Goal: Task Accomplishment & Management: Use online tool/utility

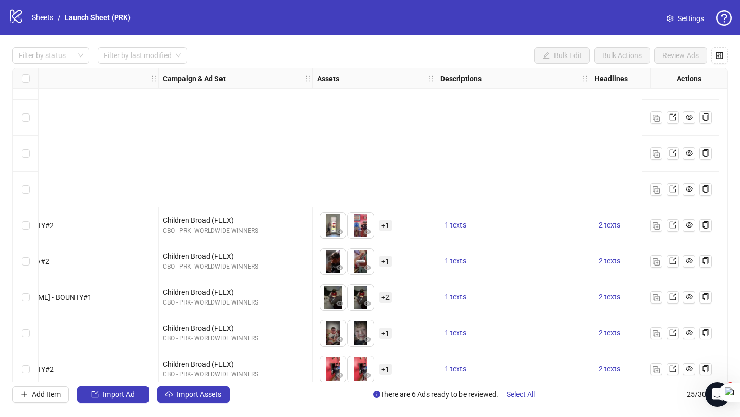
scroll to position [611, 173]
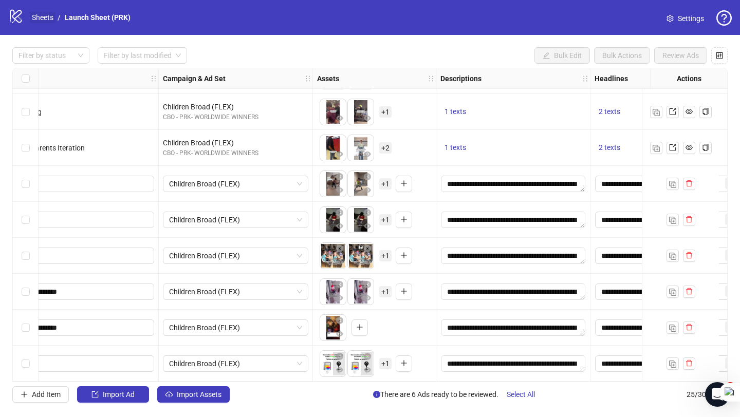
click at [44, 18] on link "Sheets" at bounding box center [43, 17] width 26 height 11
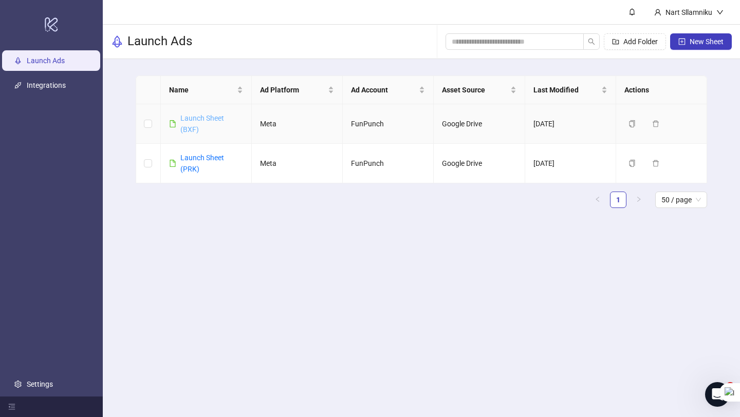
click at [191, 121] on link "Launch Sheet (BXF)" at bounding box center [202, 124] width 44 height 20
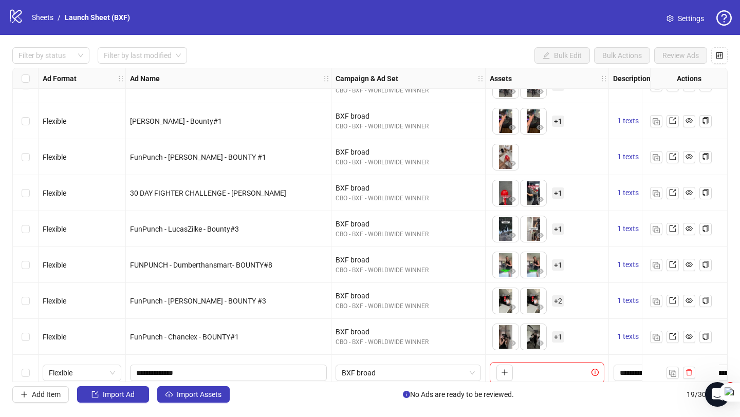
scroll to position [395, 0]
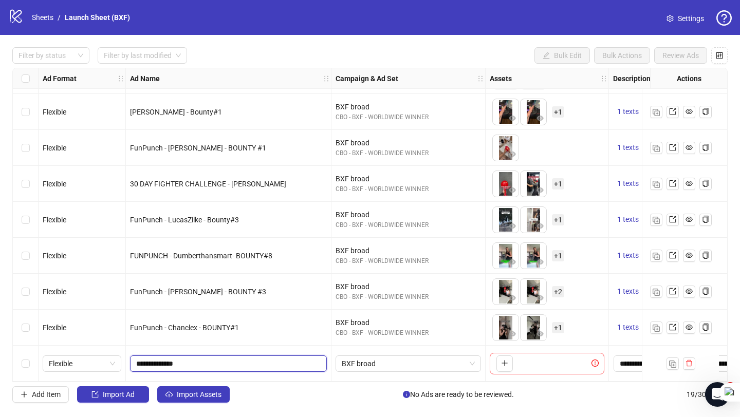
click at [225, 359] on input "**********" at bounding box center [227, 363] width 182 height 11
click at [508, 362] on button "button" at bounding box center [505, 364] width 16 height 16
click at [500, 359] on button "button" at bounding box center [505, 364] width 16 height 16
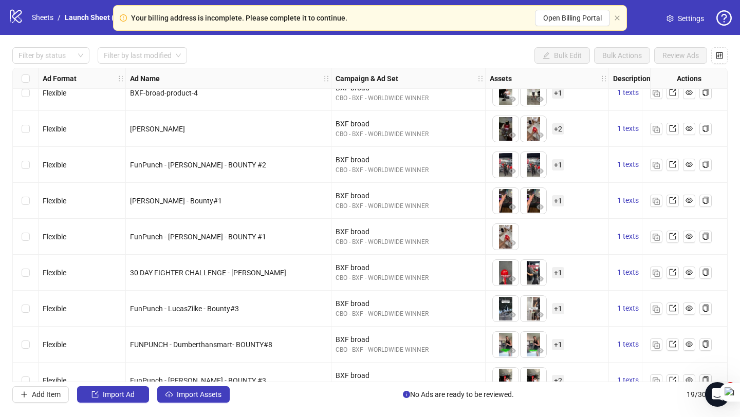
scroll to position [395, 0]
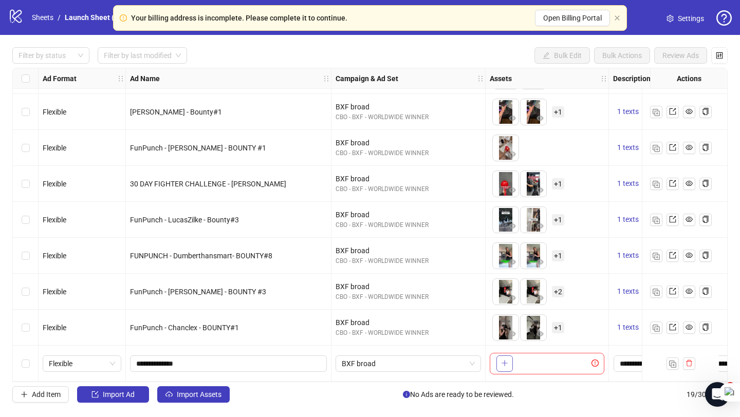
click at [506, 360] on icon "plus" at bounding box center [504, 363] width 7 height 7
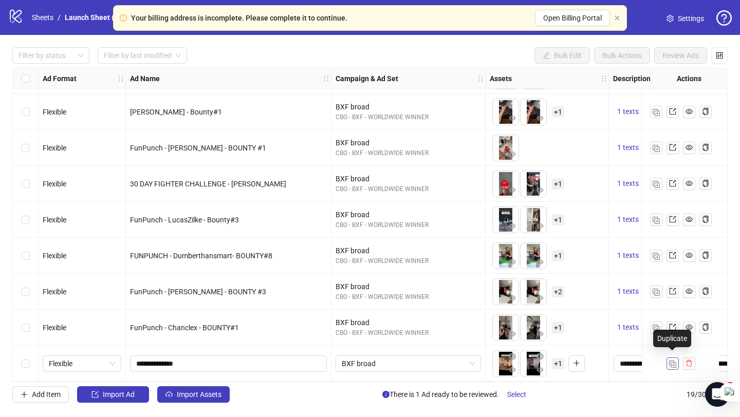
click at [673, 361] on img "button" at bounding box center [672, 364] width 7 height 7
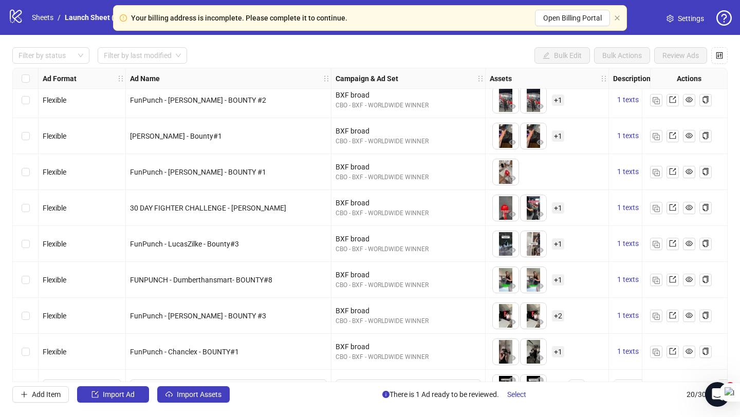
scroll to position [431, 0]
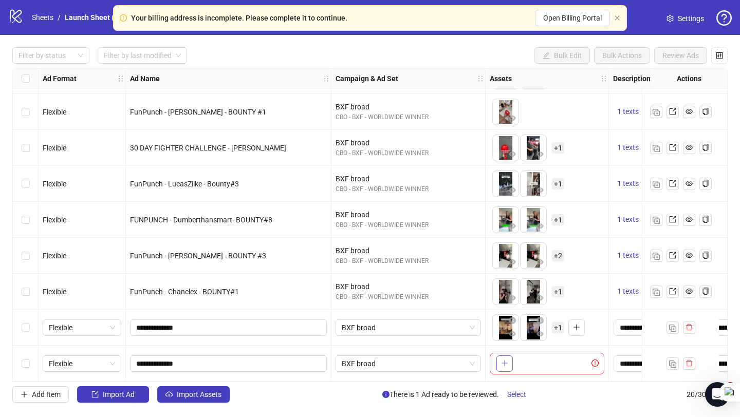
click at [505, 366] on button "button" at bounding box center [505, 364] width 16 height 16
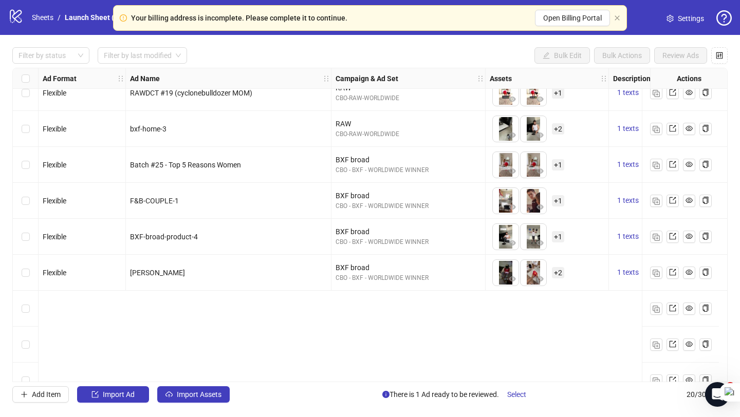
scroll to position [0, 0]
